Goal: Entertainment & Leisure: Browse casually

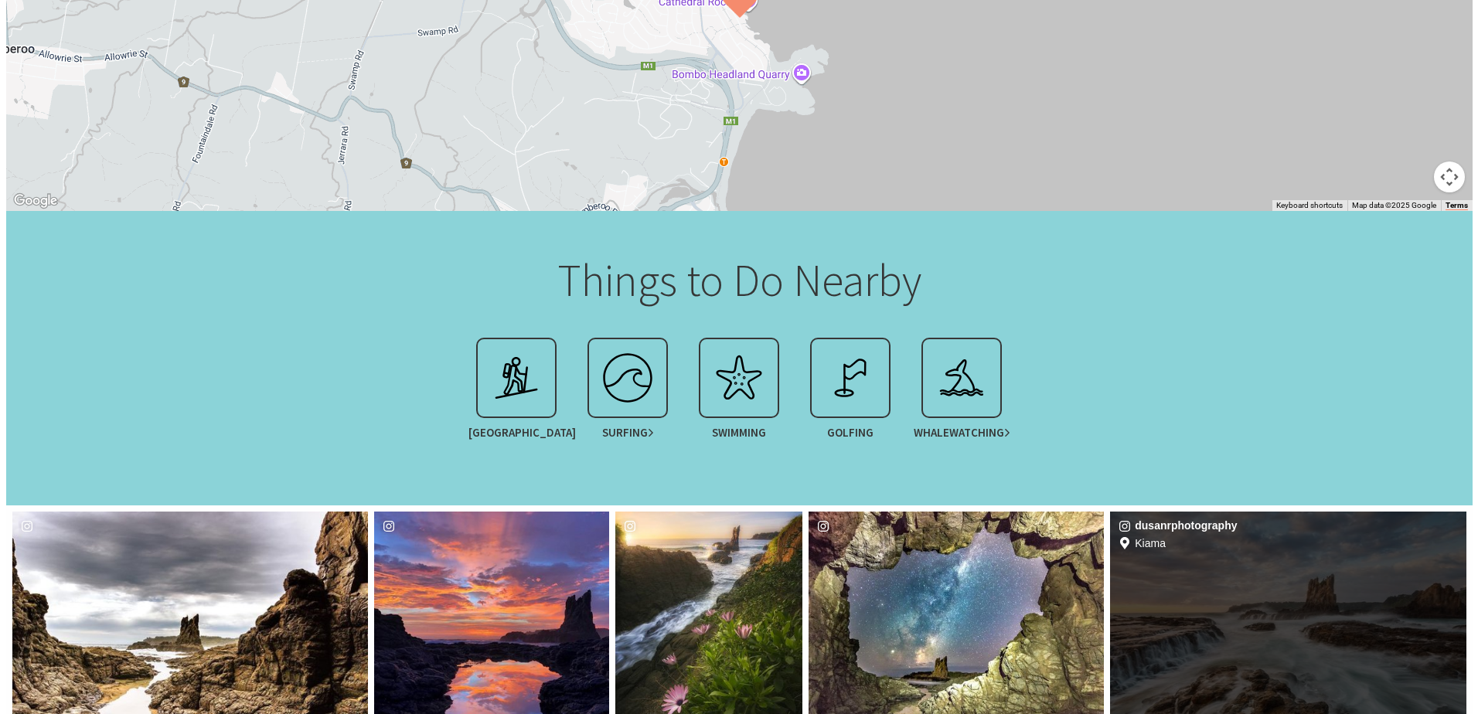
scroll to position [928, 0]
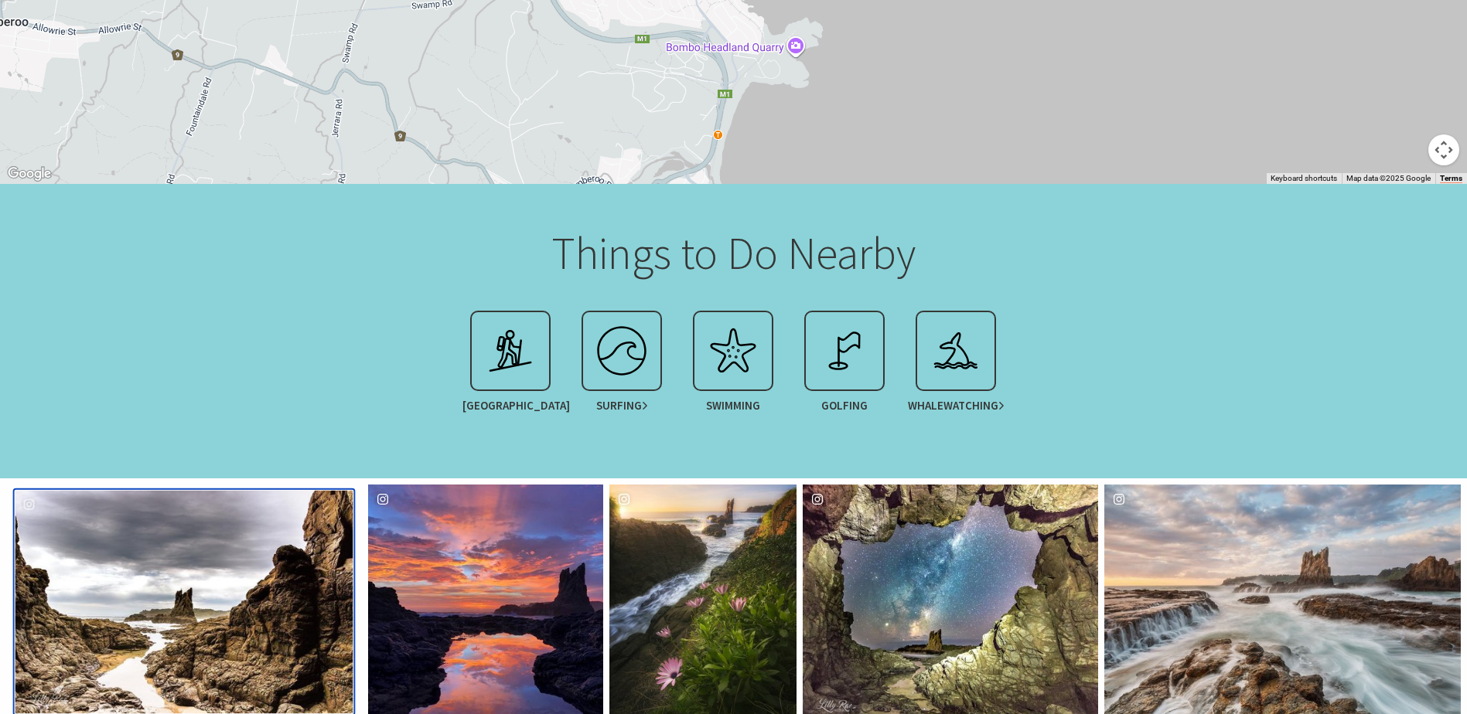
click at [227, 660] on div "lillyraemedia" at bounding box center [184, 602] width 338 height 223
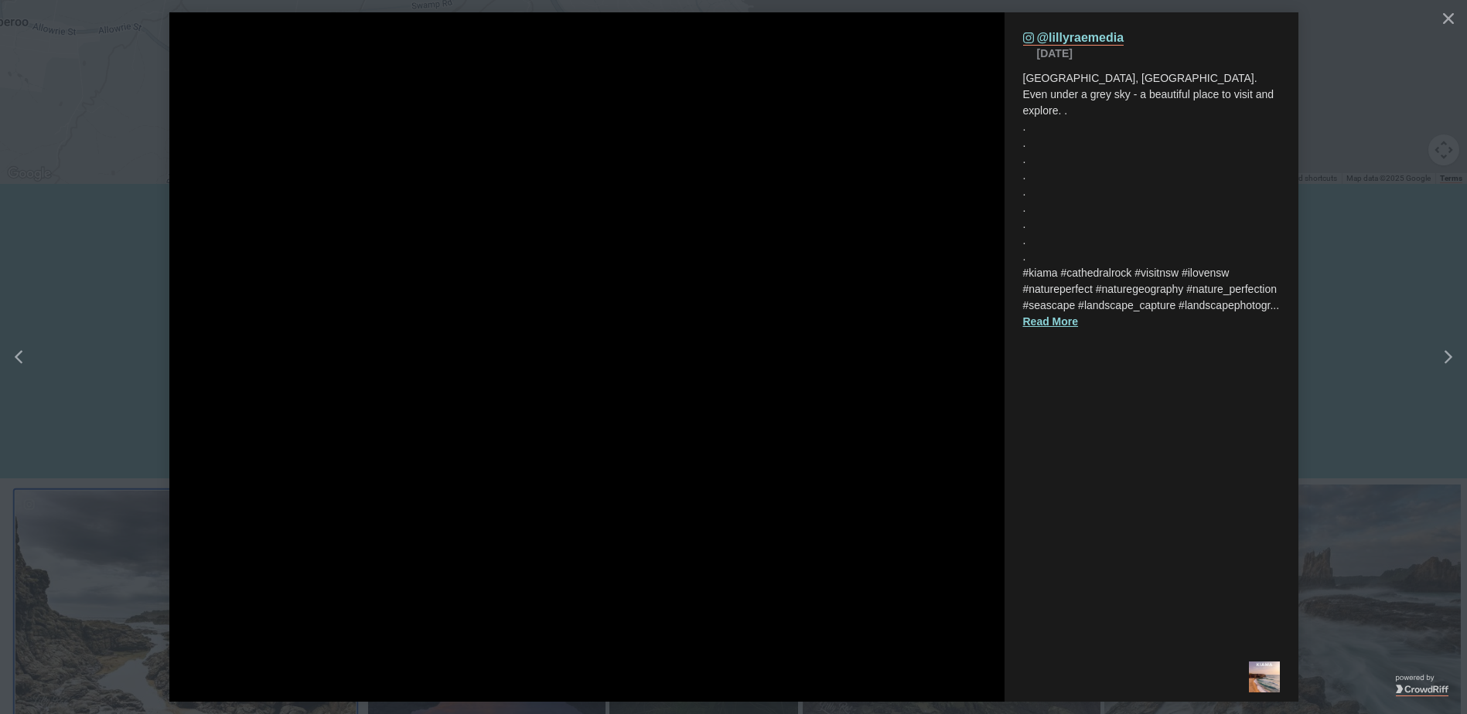
scroll to position [517, 1496]
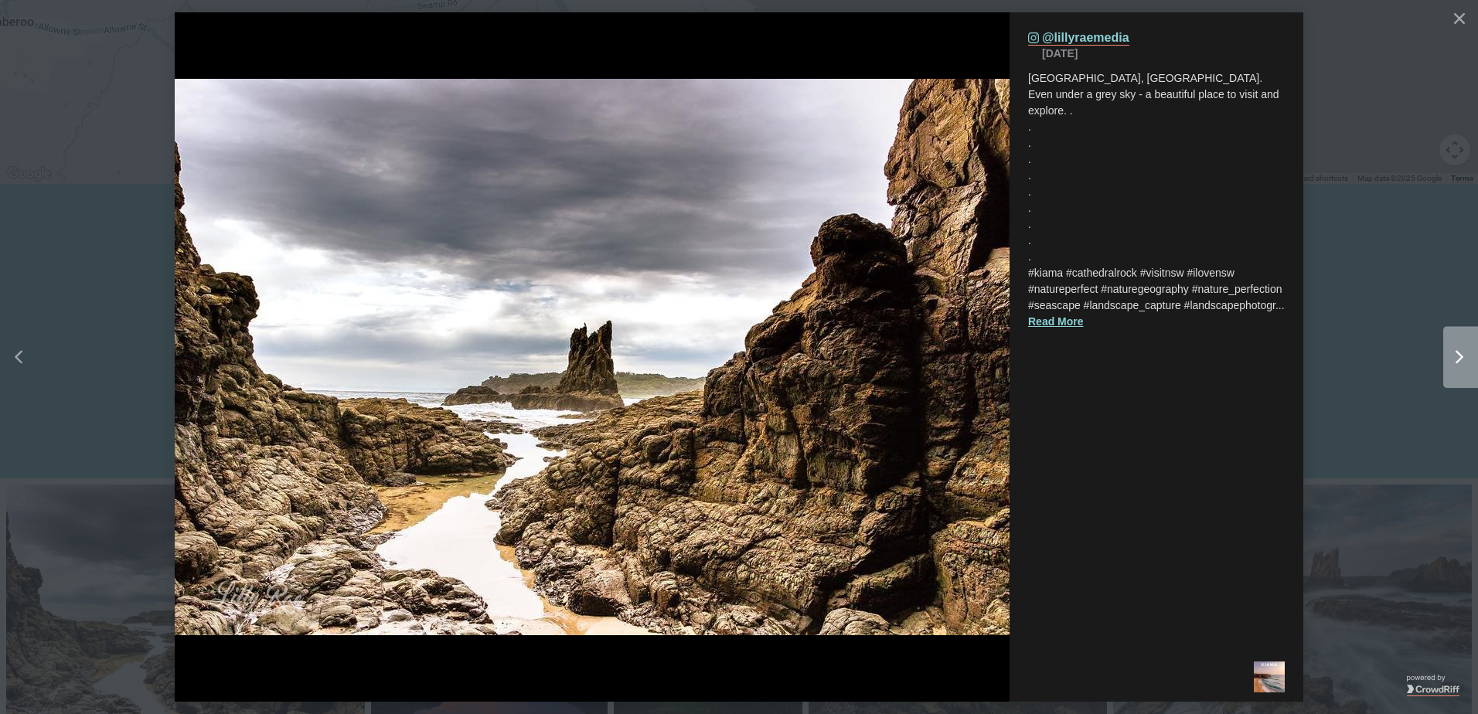
click at [1454, 380] on div "Right" at bounding box center [1475, 357] width 62 height 62
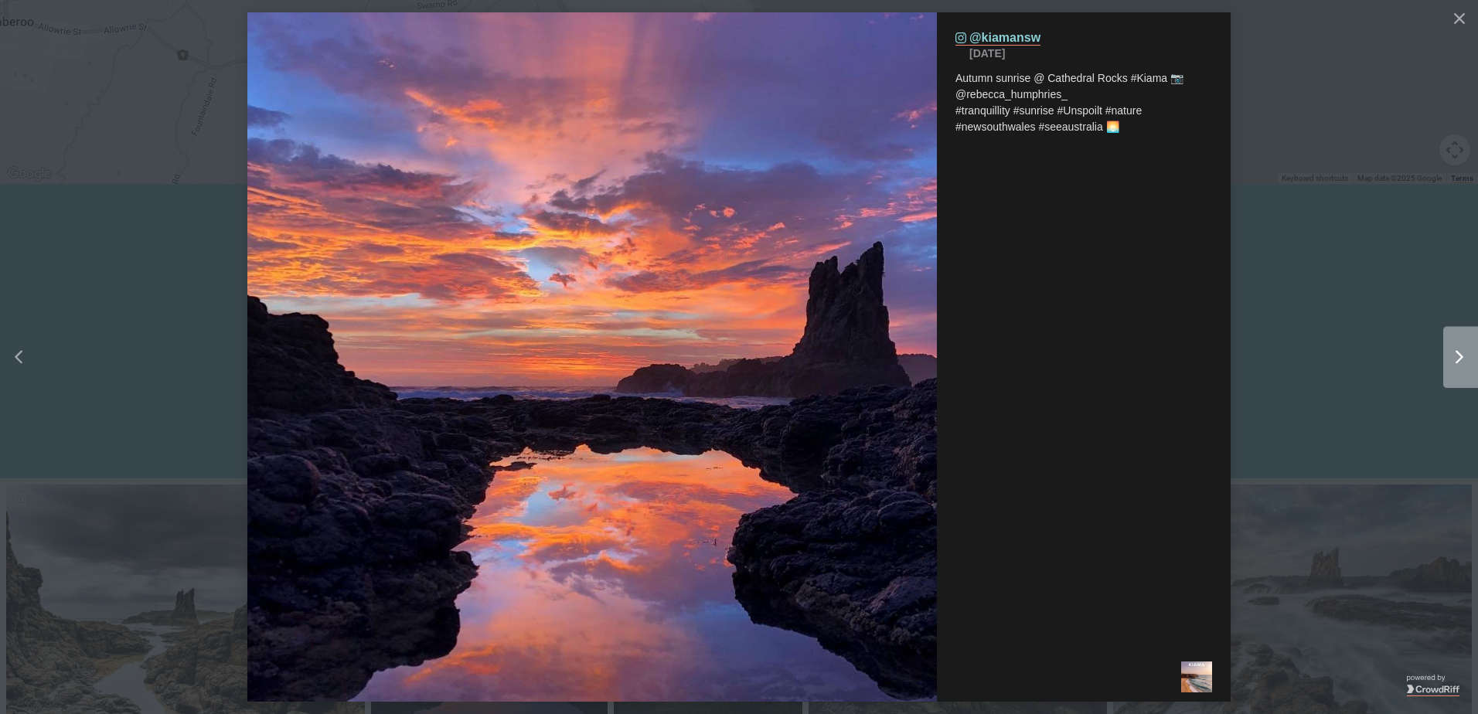
click at [1454, 359] on div "Right" at bounding box center [1453, 357] width 19 height 14
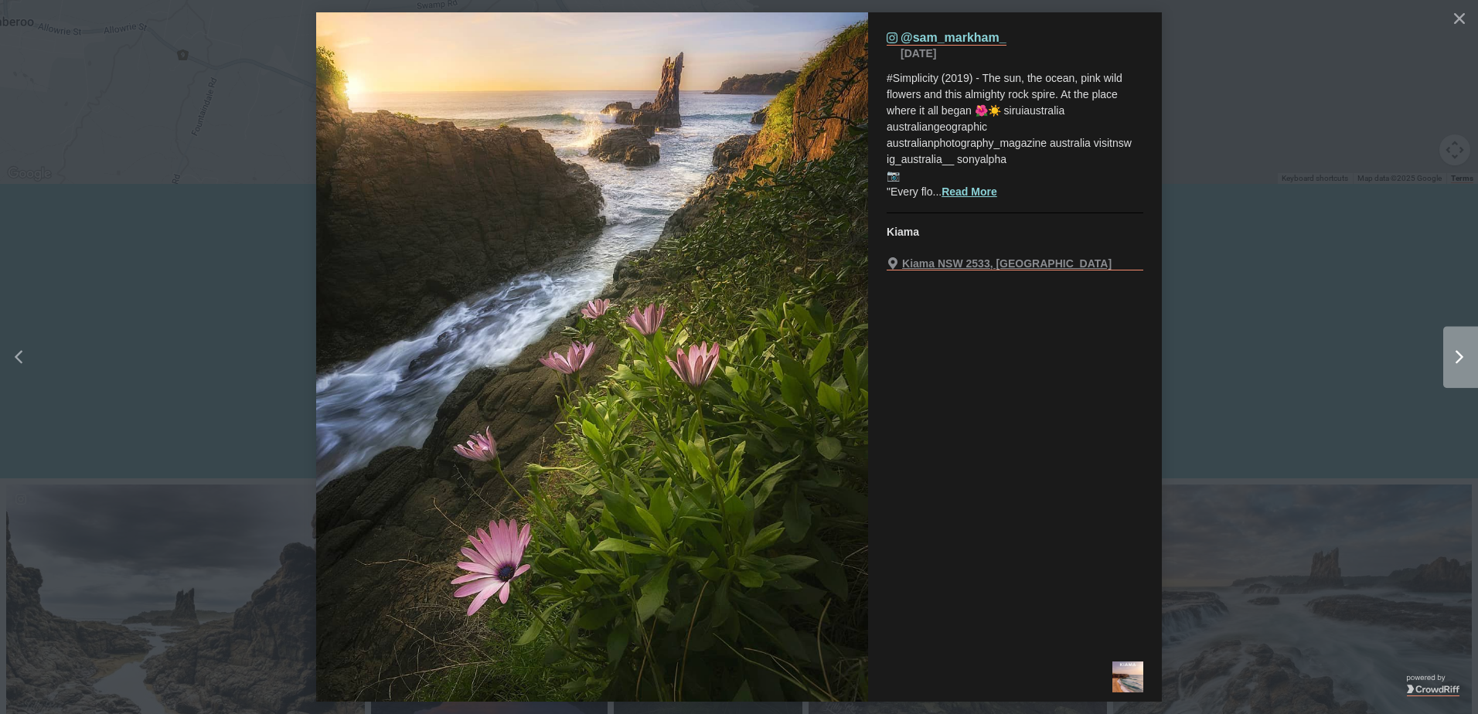
click at [1453, 359] on div "Right" at bounding box center [1453, 357] width 19 height 14
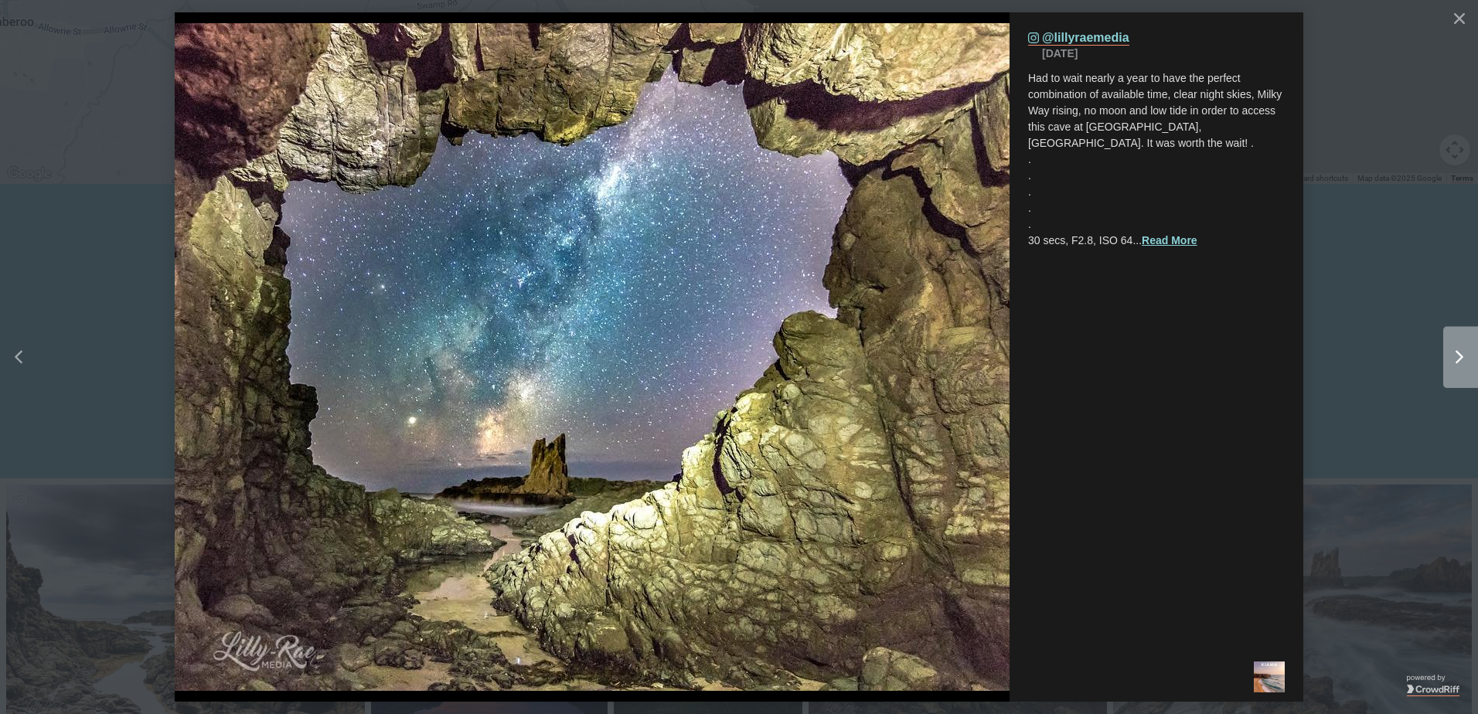
click at [1450, 359] on div "Right" at bounding box center [1453, 357] width 19 height 14
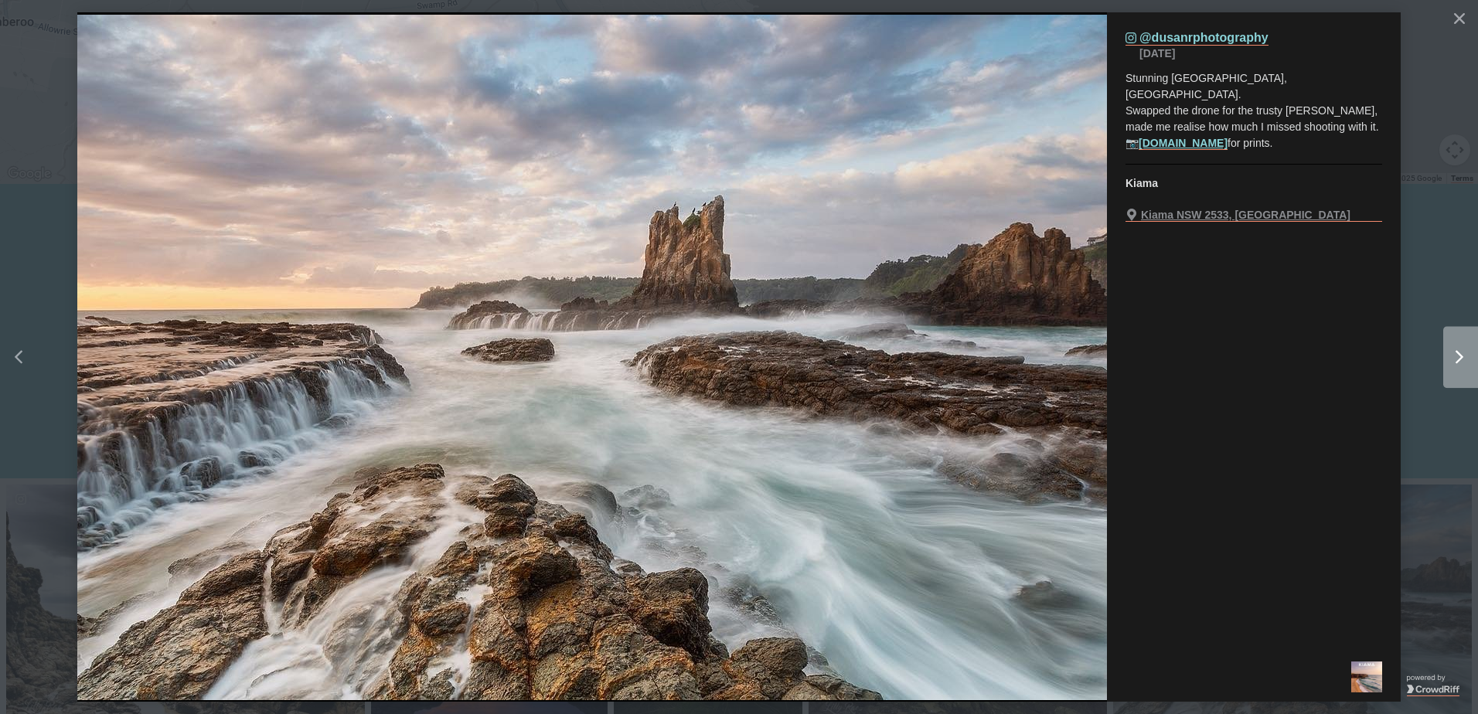
click at [1450, 359] on div "Right" at bounding box center [1453, 357] width 19 height 14
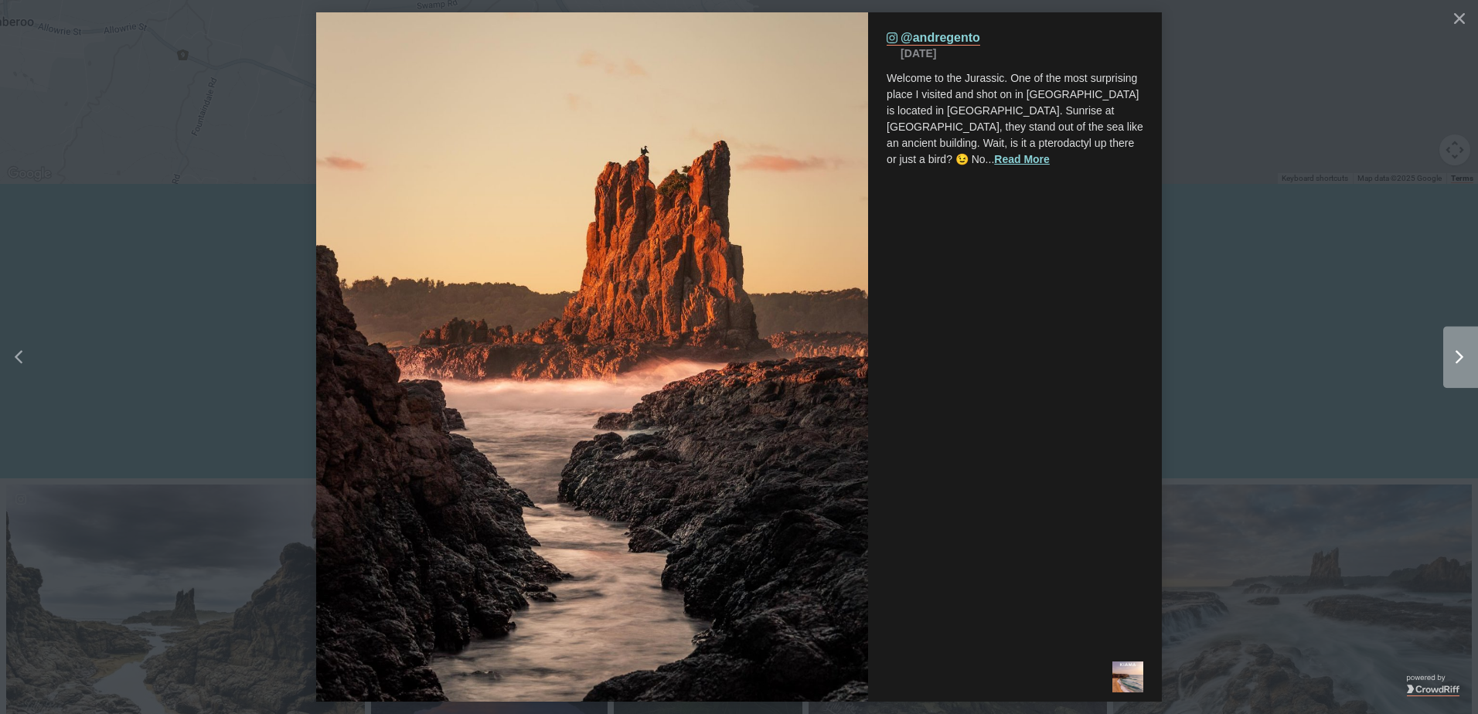
click at [1450, 358] on div "Right" at bounding box center [1453, 357] width 19 height 14
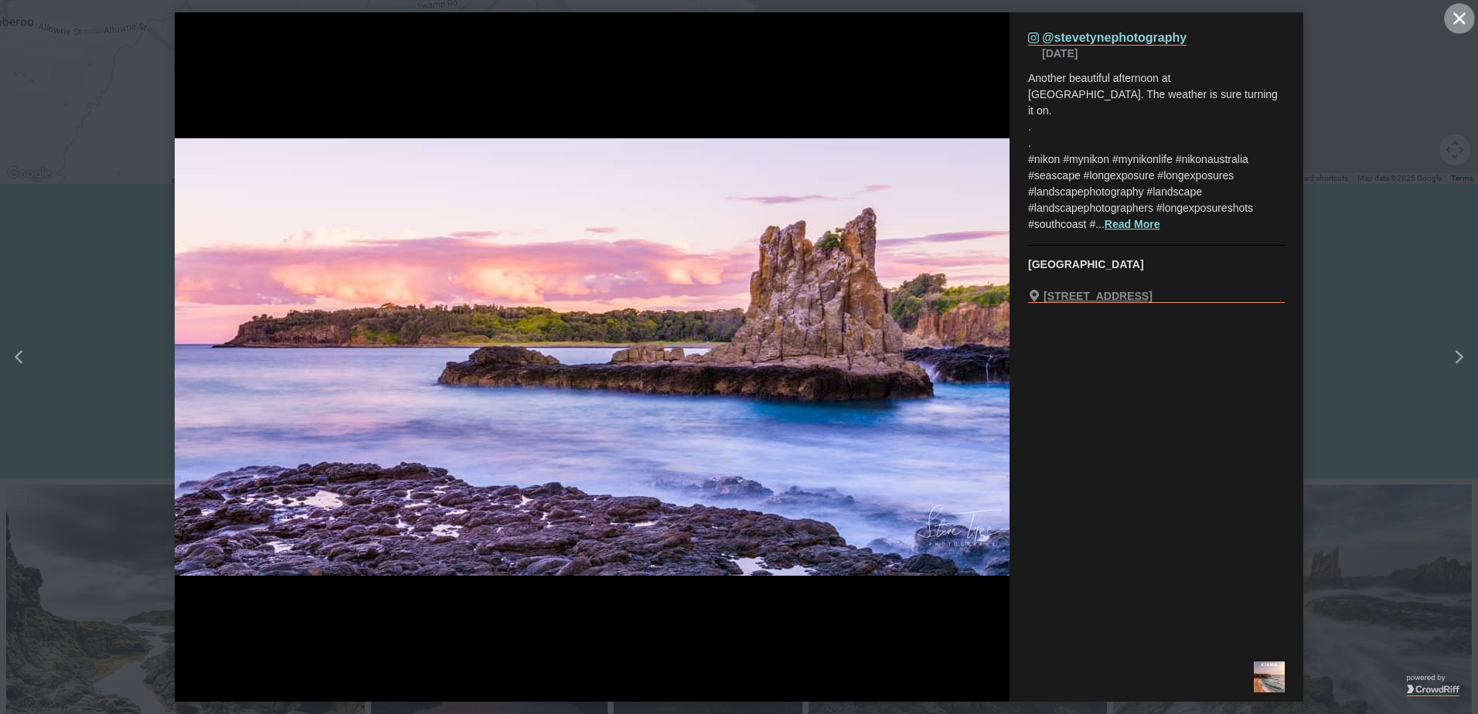
click at [1454, 19] on button "Close" at bounding box center [1459, 18] width 31 height 31
